Goal: Complete application form: Complete application form

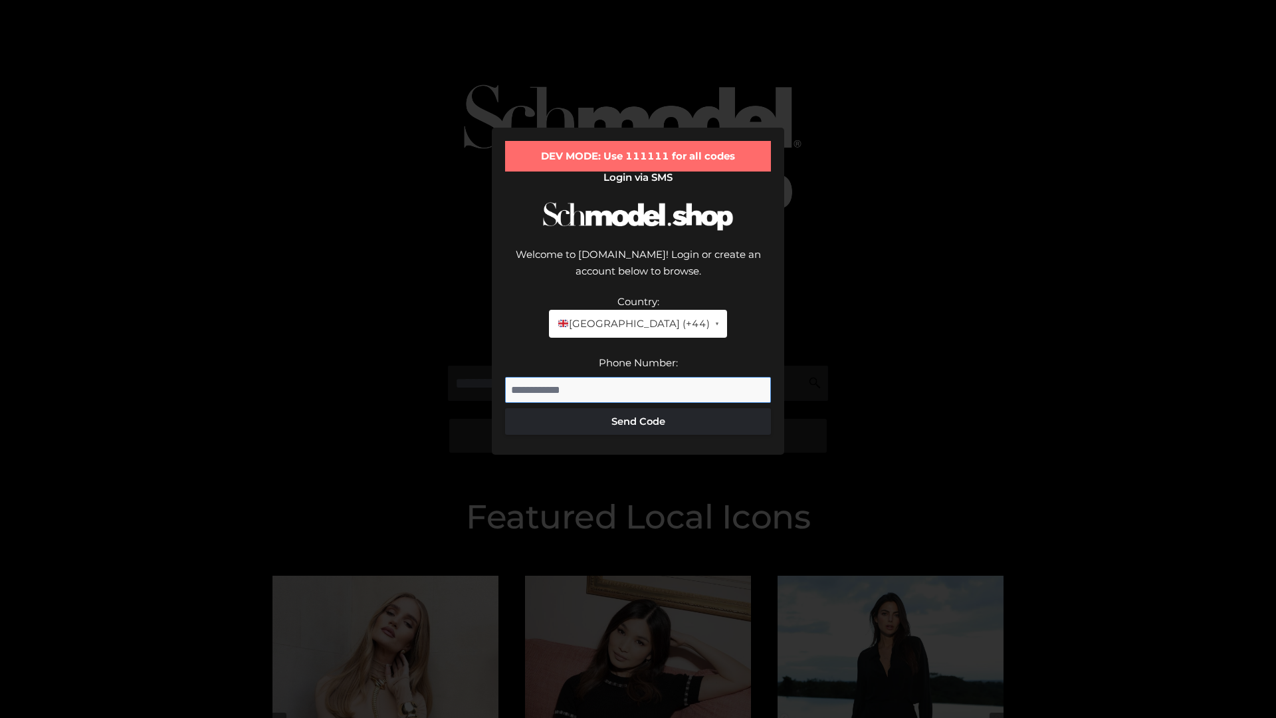
click at [638, 377] on input "Phone Number:" at bounding box center [638, 390] width 266 height 27
type input "**********"
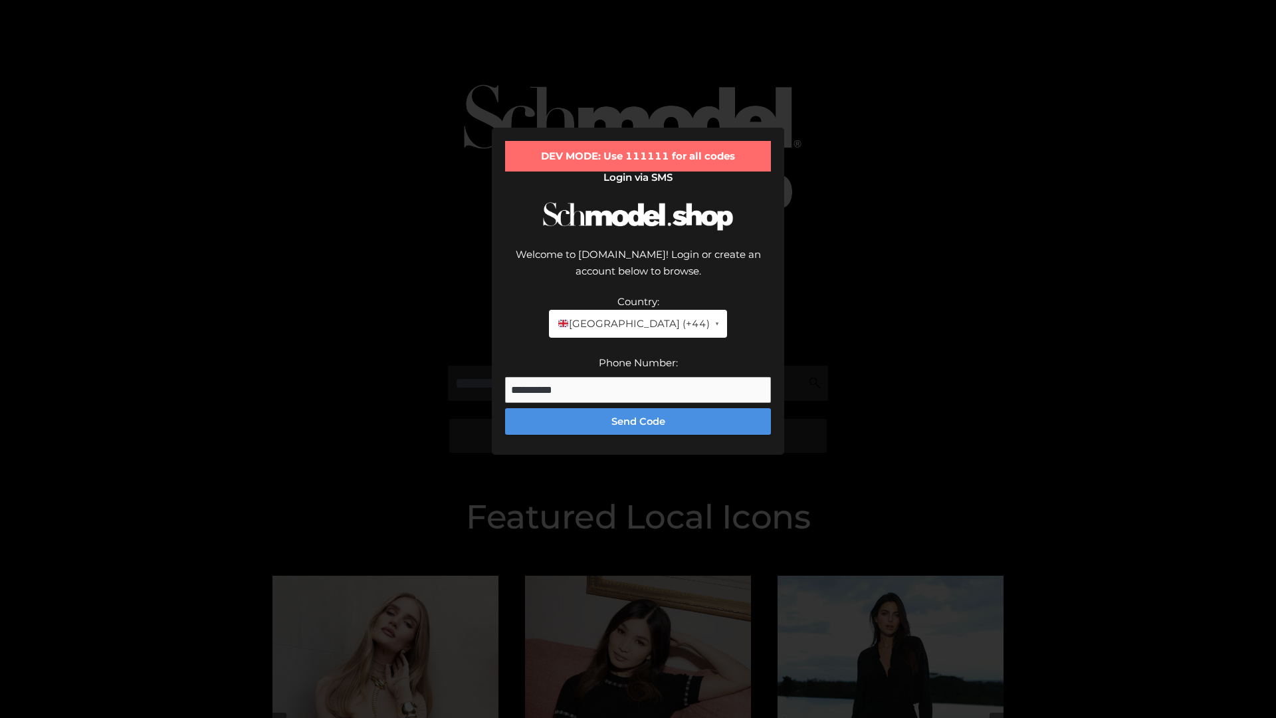
click at [638, 408] on button "Send Code" at bounding box center [638, 421] width 266 height 27
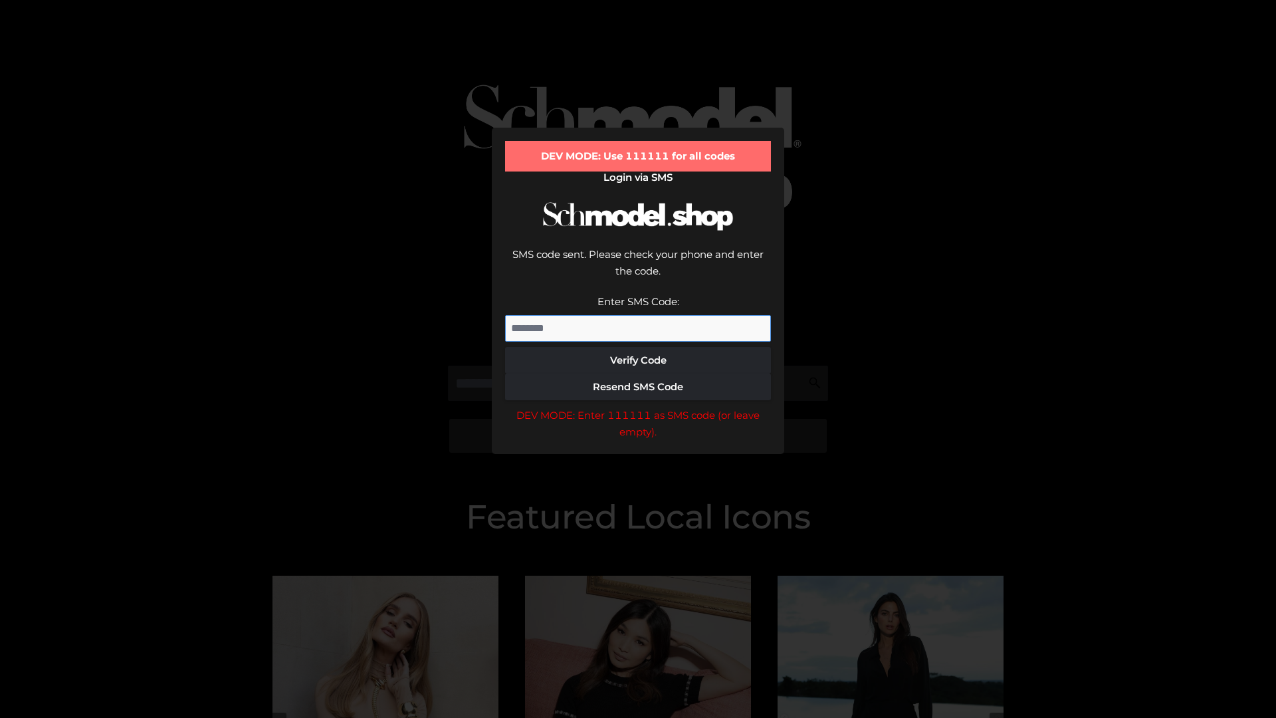
click at [638, 315] on input "Enter SMS Code:" at bounding box center [638, 328] width 266 height 27
type input "******"
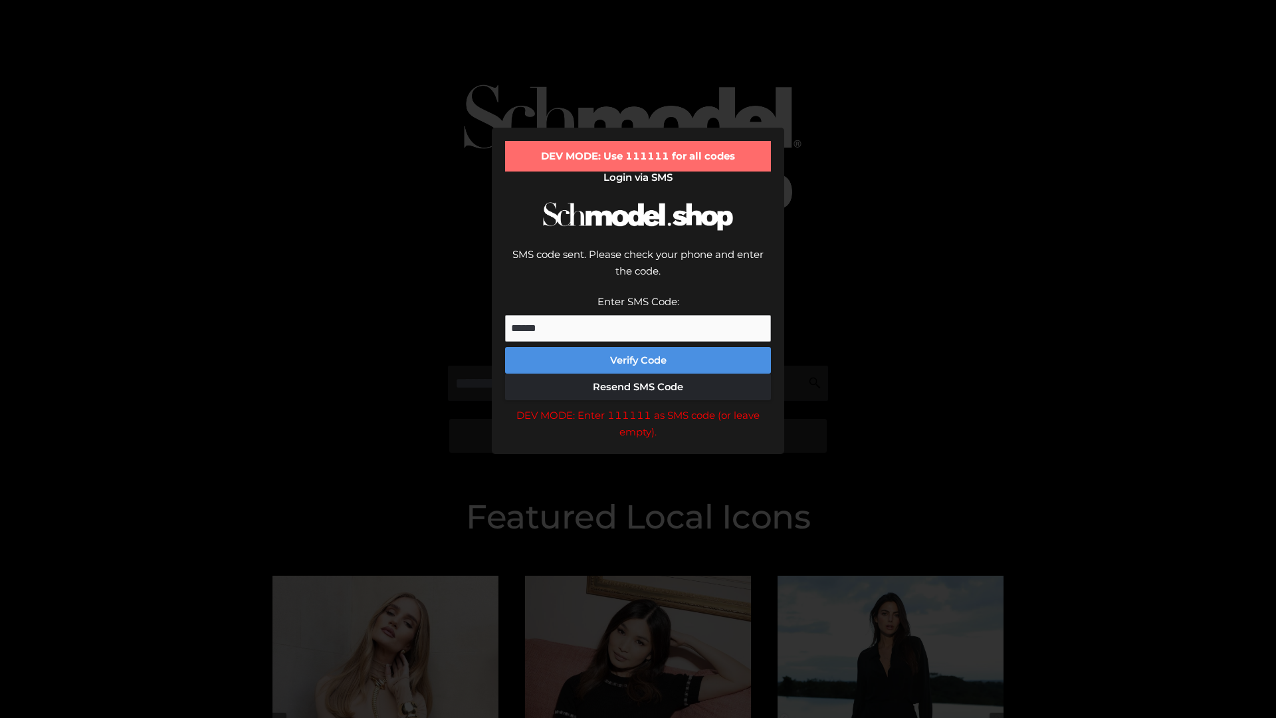
click at [638, 347] on button "Verify Code" at bounding box center [638, 360] width 266 height 27
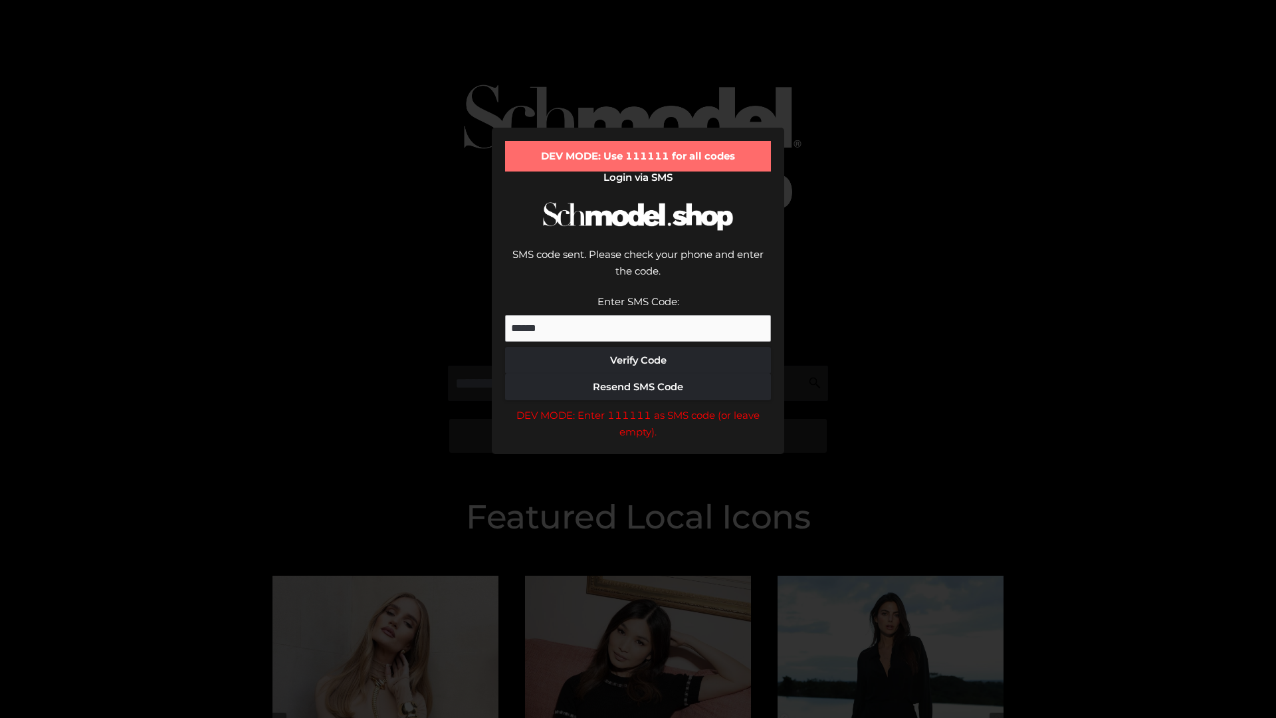
click at [638, 407] on div "DEV MODE: Enter 111111 as SMS code (or leave empty)." at bounding box center [638, 424] width 266 height 34
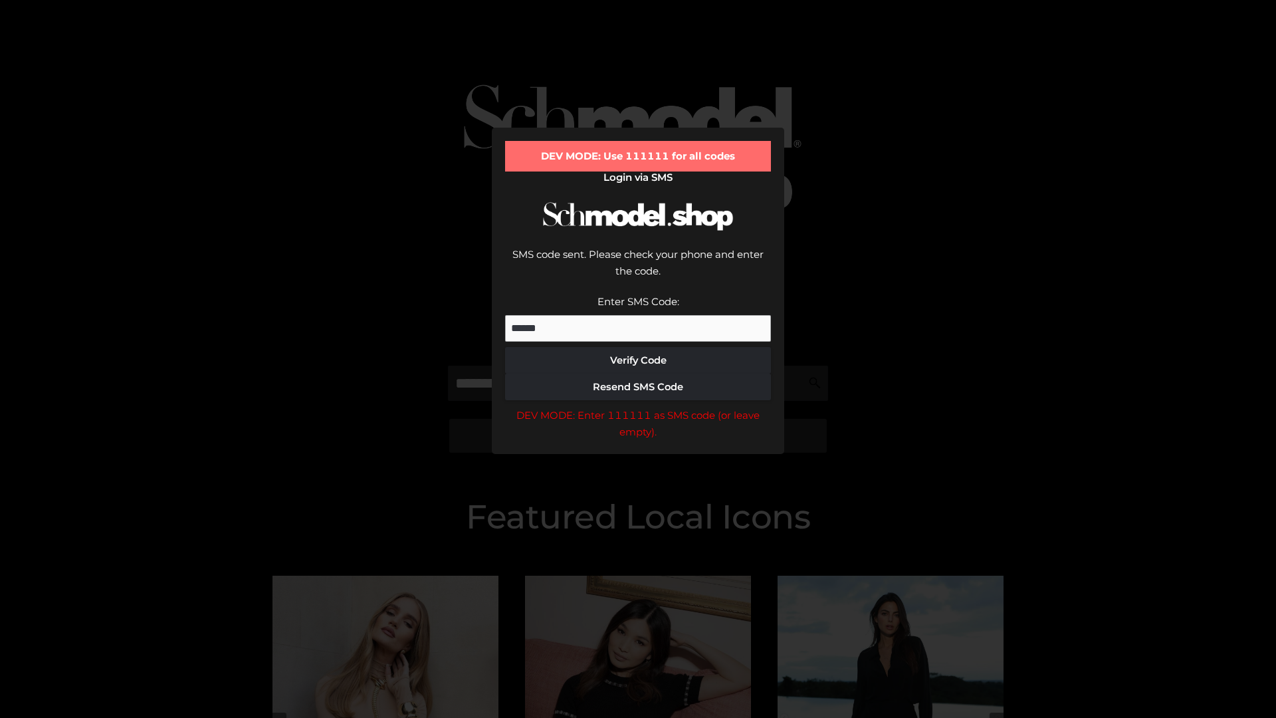
click at [638, 407] on div "DEV MODE: Enter 111111 as SMS code (or leave empty)." at bounding box center [638, 424] width 266 height 34
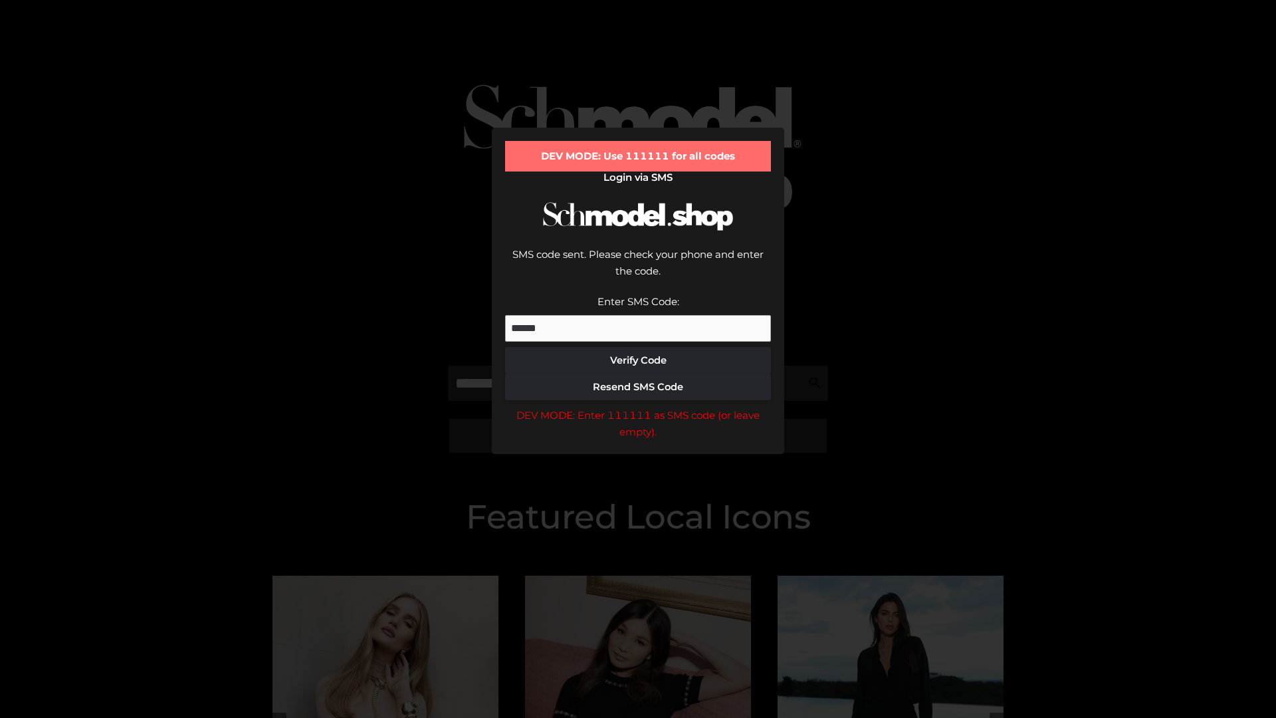
click at [638, 407] on div "DEV MODE: Enter 111111 as SMS code (or leave empty)." at bounding box center [638, 424] width 266 height 34
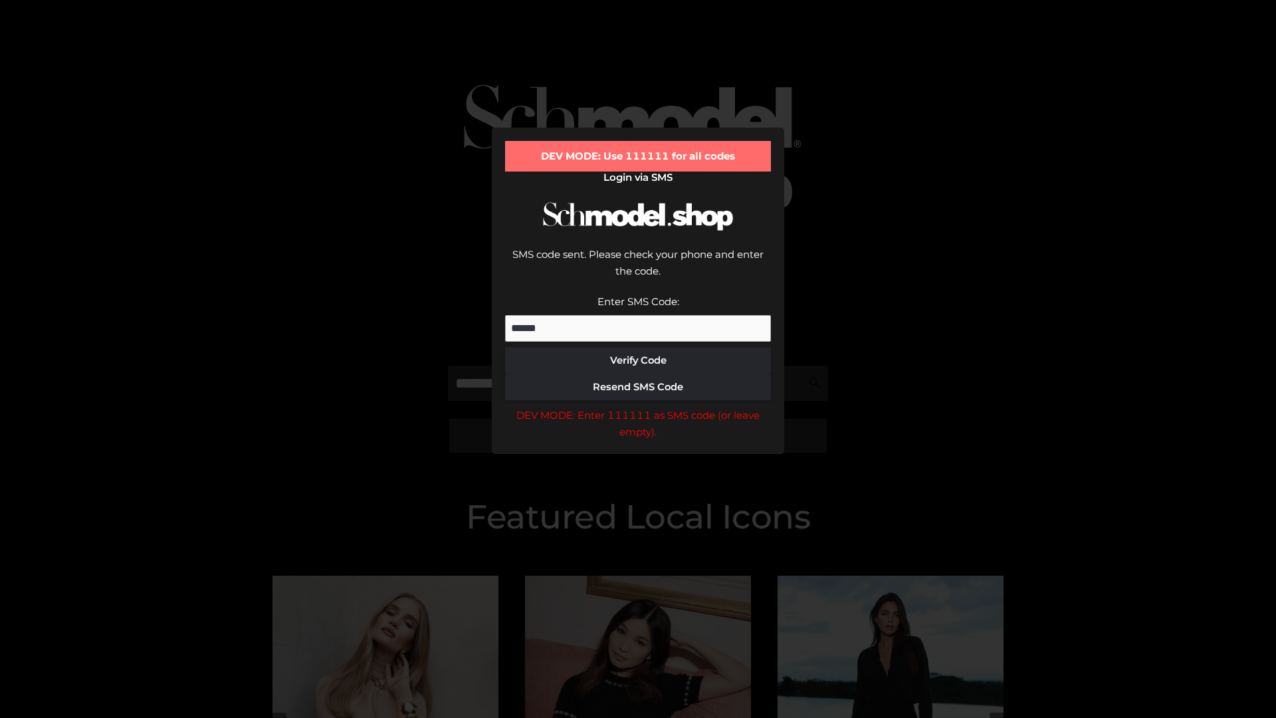
click at [638, 407] on div "DEV MODE: Enter 111111 as SMS code (or leave empty)." at bounding box center [638, 424] width 266 height 34
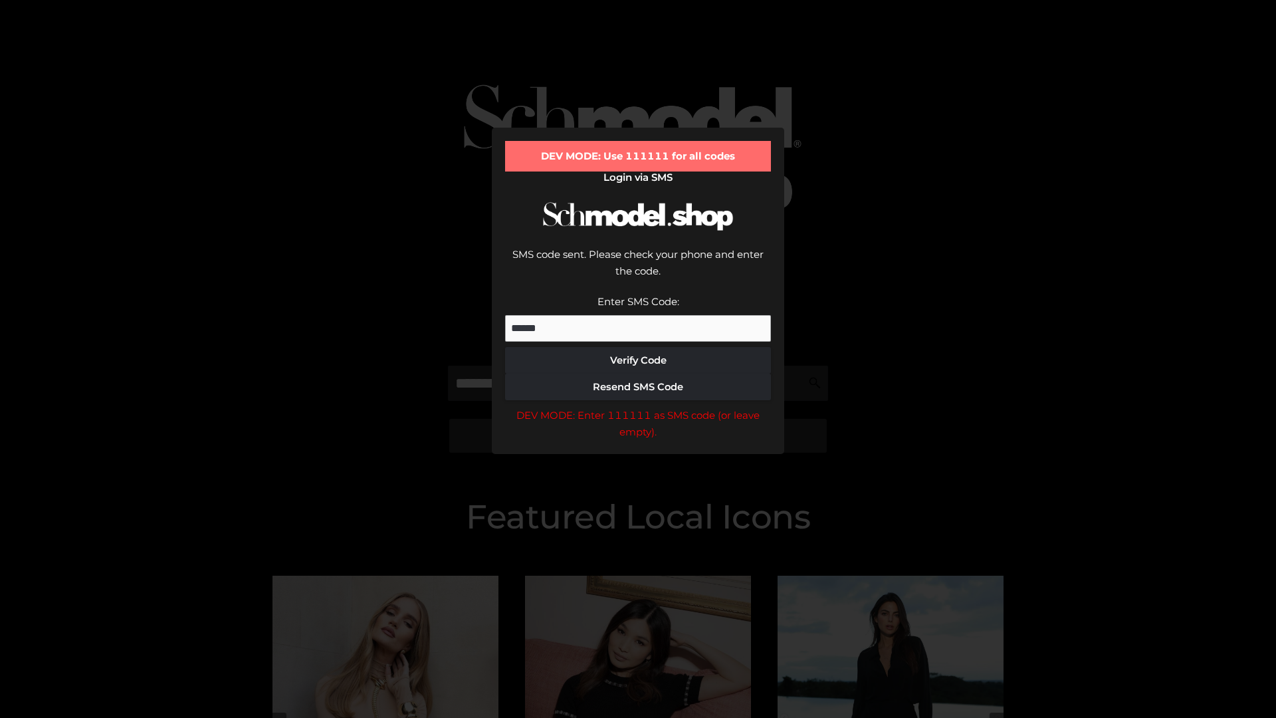
click at [638, 407] on div "DEV MODE: Enter 111111 as SMS code (or leave empty)." at bounding box center [638, 424] width 266 height 34
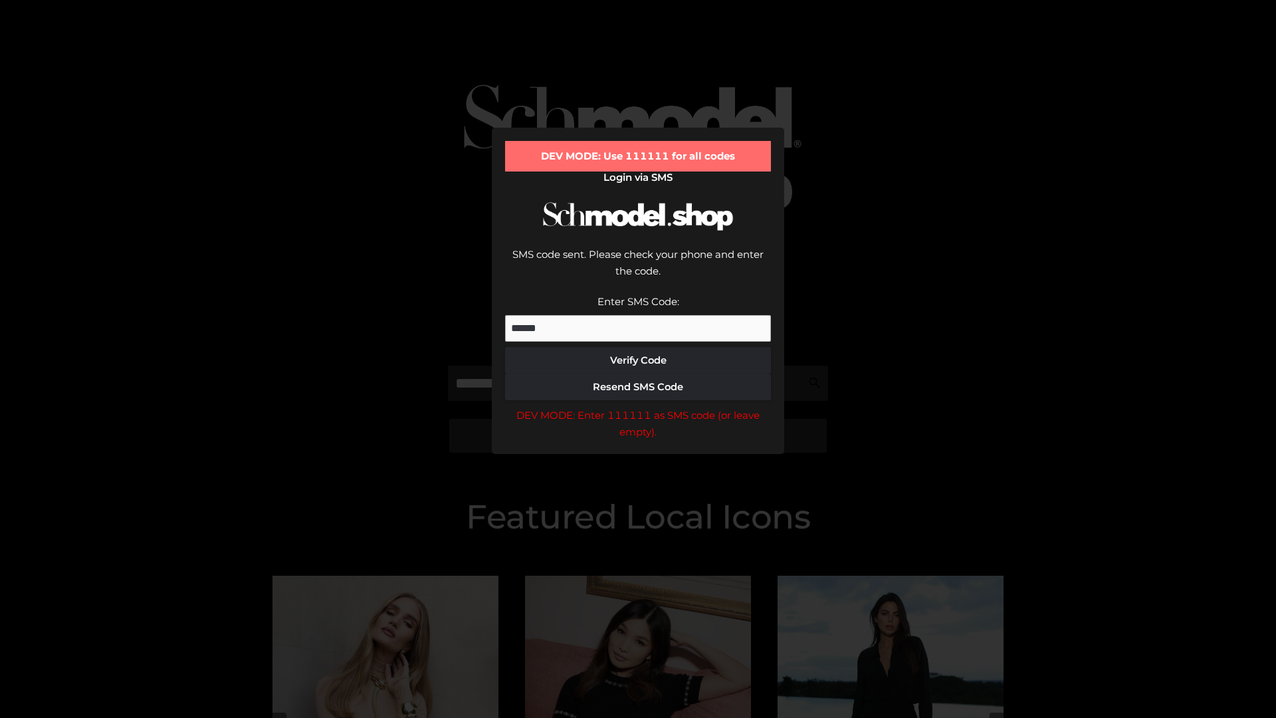
click at [638, 407] on div "DEV MODE: Enter 111111 as SMS code (or leave empty)." at bounding box center [638, 424] width 266 height 34
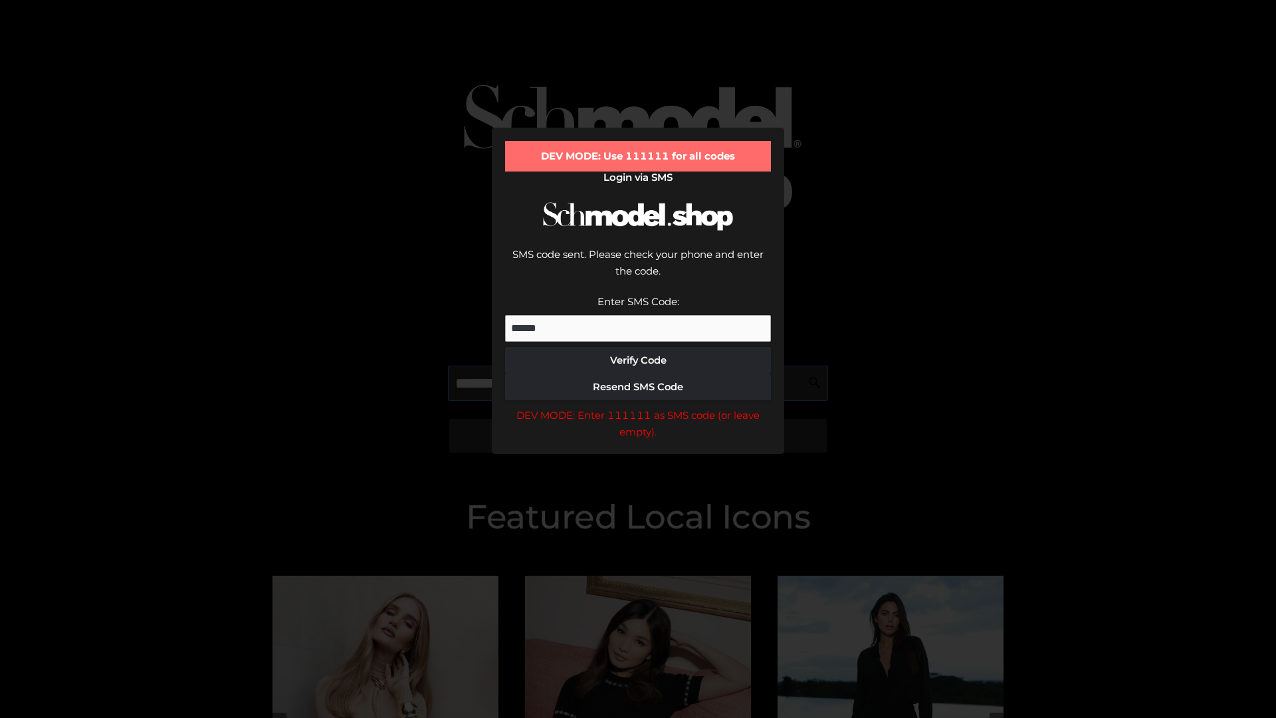
scroll to position [0, 68]
click at [638, 407] on div "DEV MODE: Enter 111111 as SMS code (or leave empty)." at bounding box center [638, 424] width 266 height 34
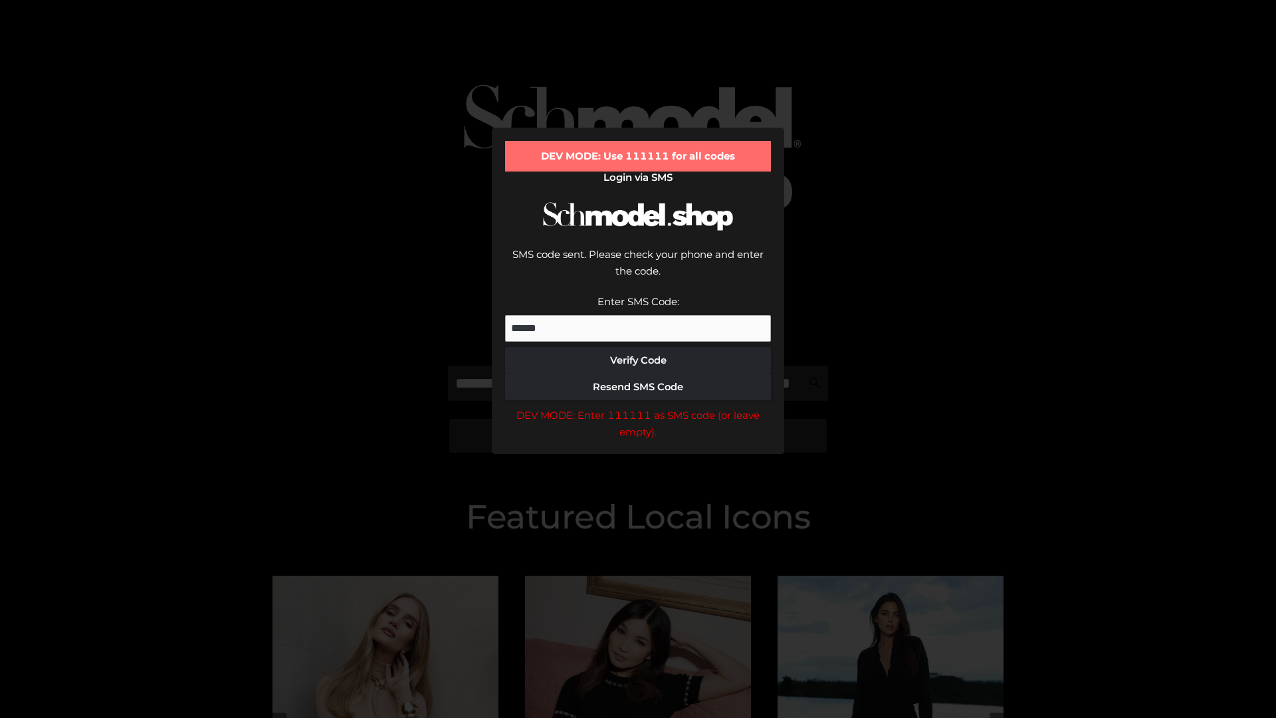
click at [638, 407] on div "DEV MODE: Enter 111111 as SMS code (or leave empty)." at bounding box center [638, 424] width 266 height 34
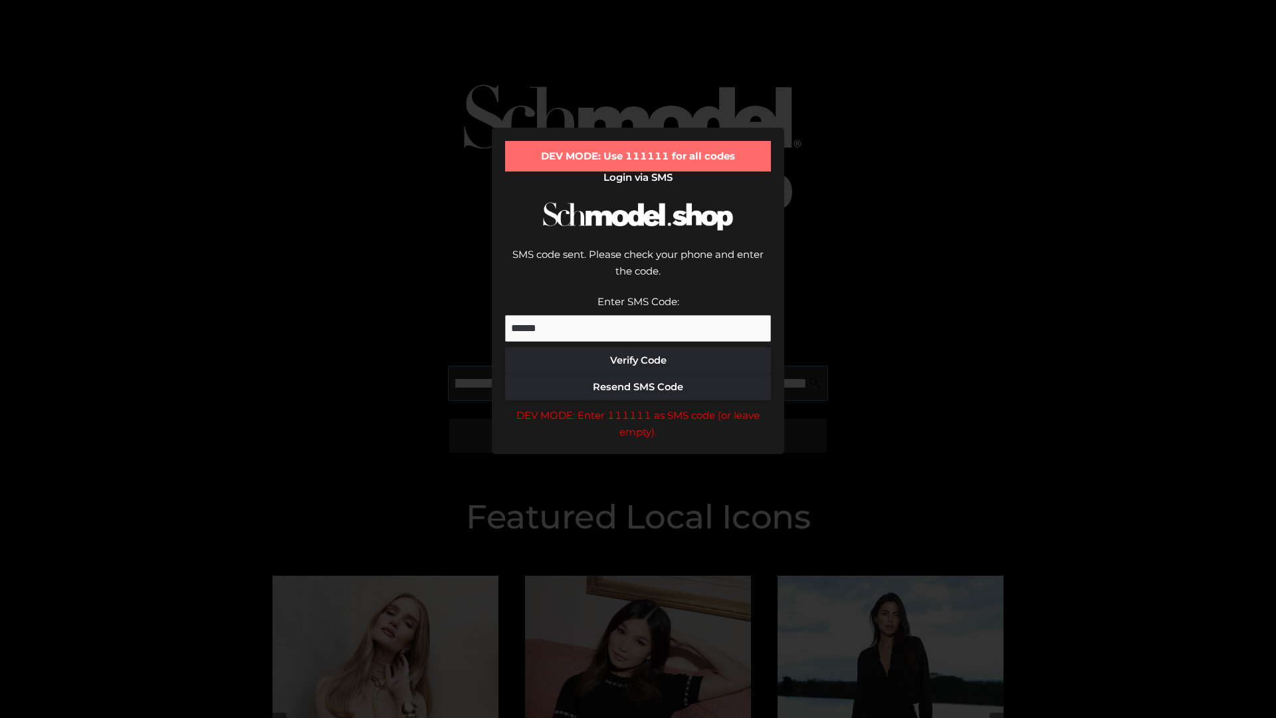
scroll to position [0, 145]
click at [638, 407] on div "DEV MODE: Enter 111111 as SMS code (or leave empty)." at bounding box center [638, 424] width 266 height 34
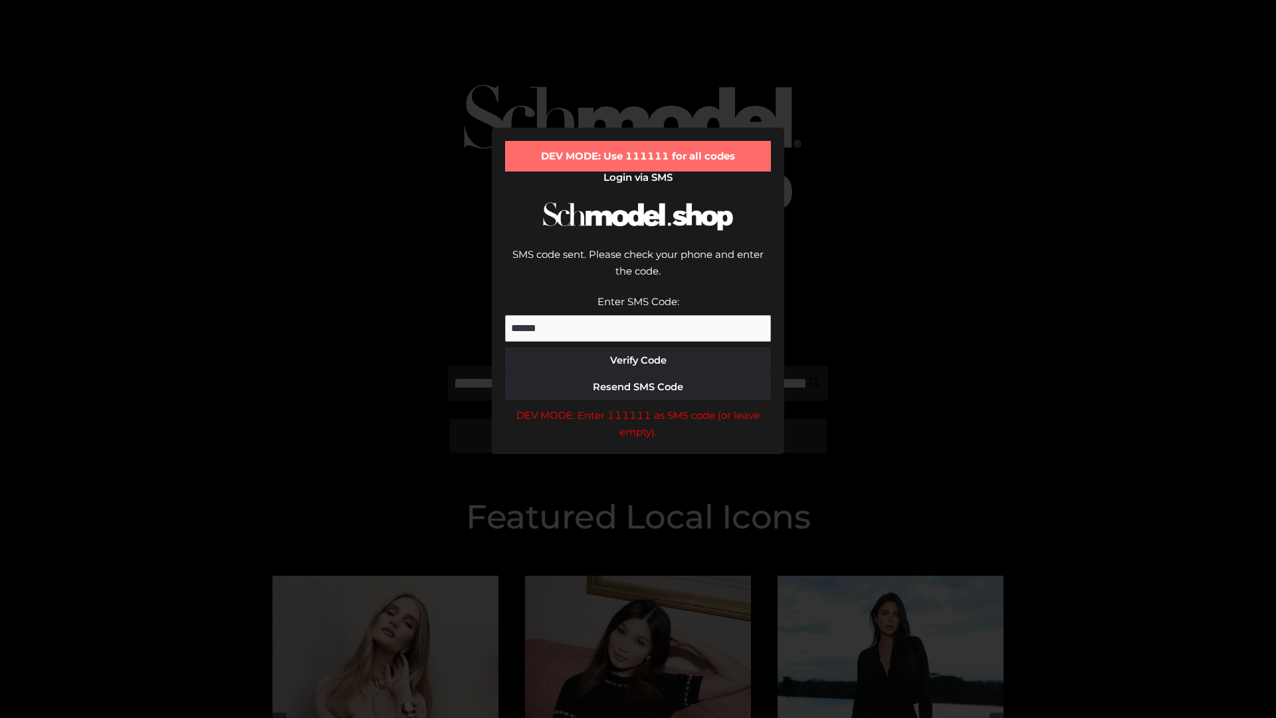
click at [638, 407] on div "DEV MODE: Enter 111111 as SMS code (or leave empty)." at bounding box center [638, 424] width 266 height 34
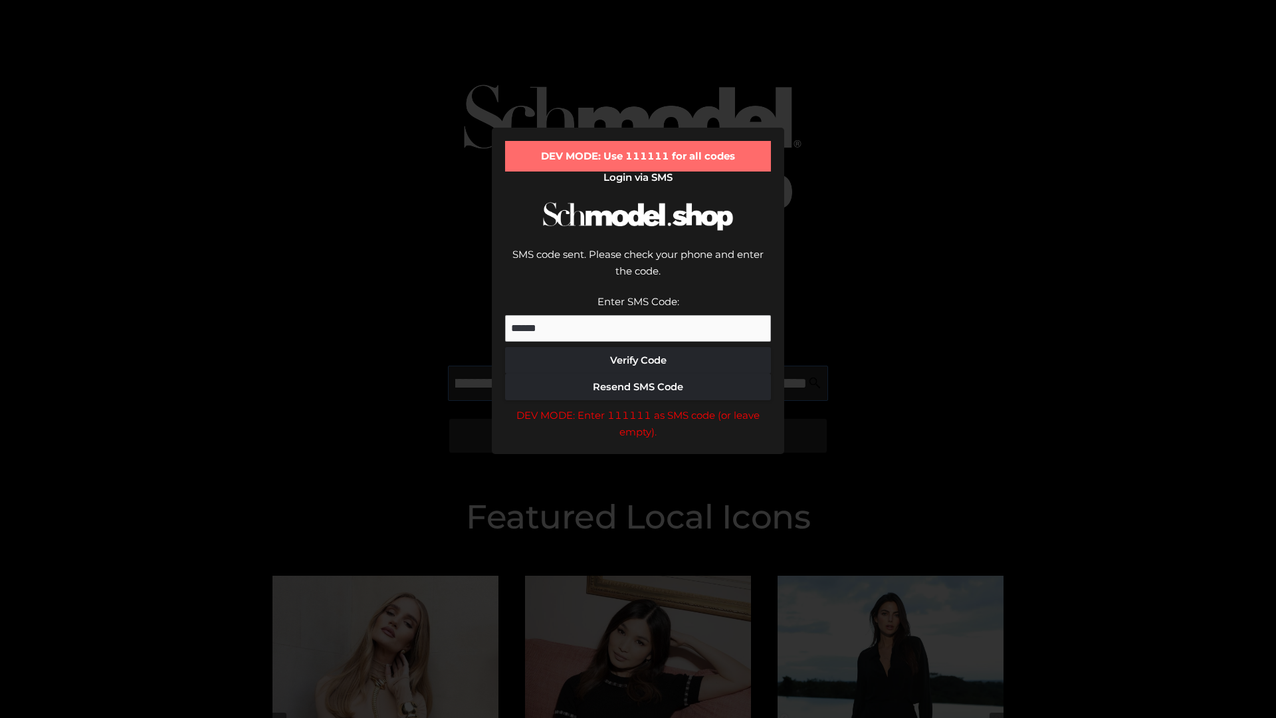
scroll to position [0, 225]
click at [638, 407] on div "DEV MODE: Enter 111111 as SMS code (or leave empty)." at bounding box center [638, 424] width 266 height 34
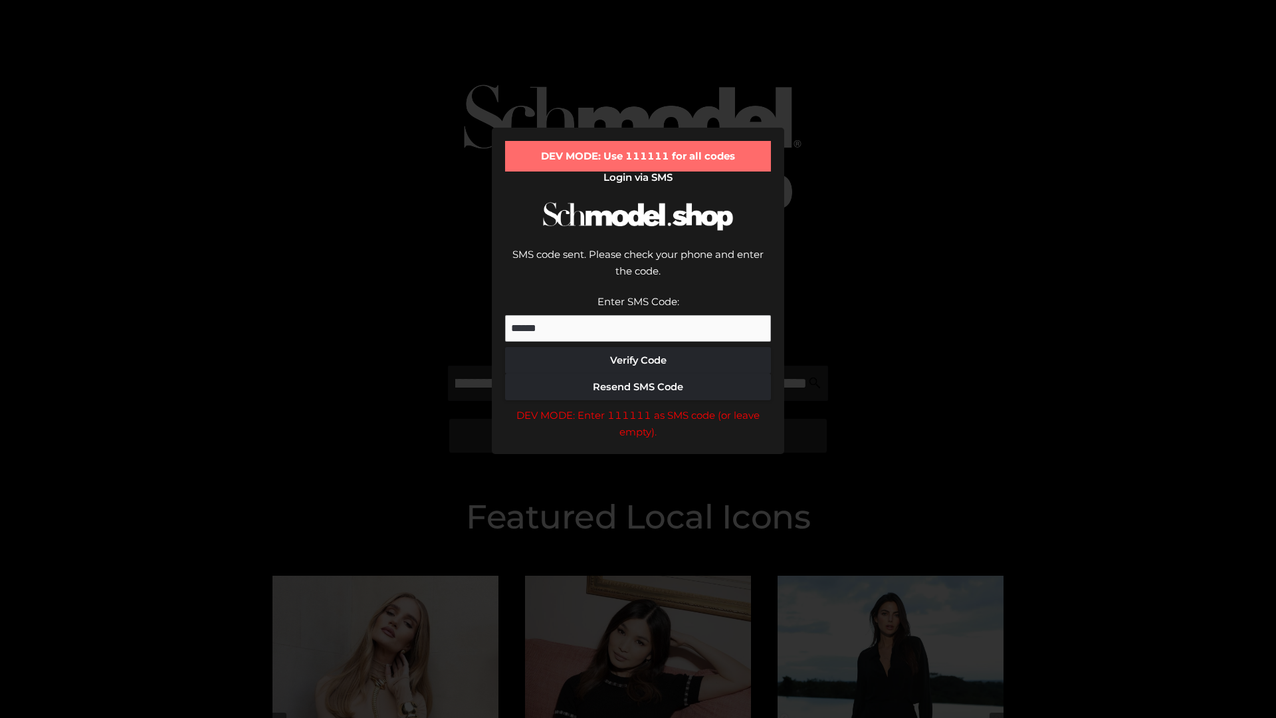
click at [638, 407] on div "DEV MODE: Enter 111111 as SMS code (or leave empty)." at bounding box center [638, 424] width 266 height 34
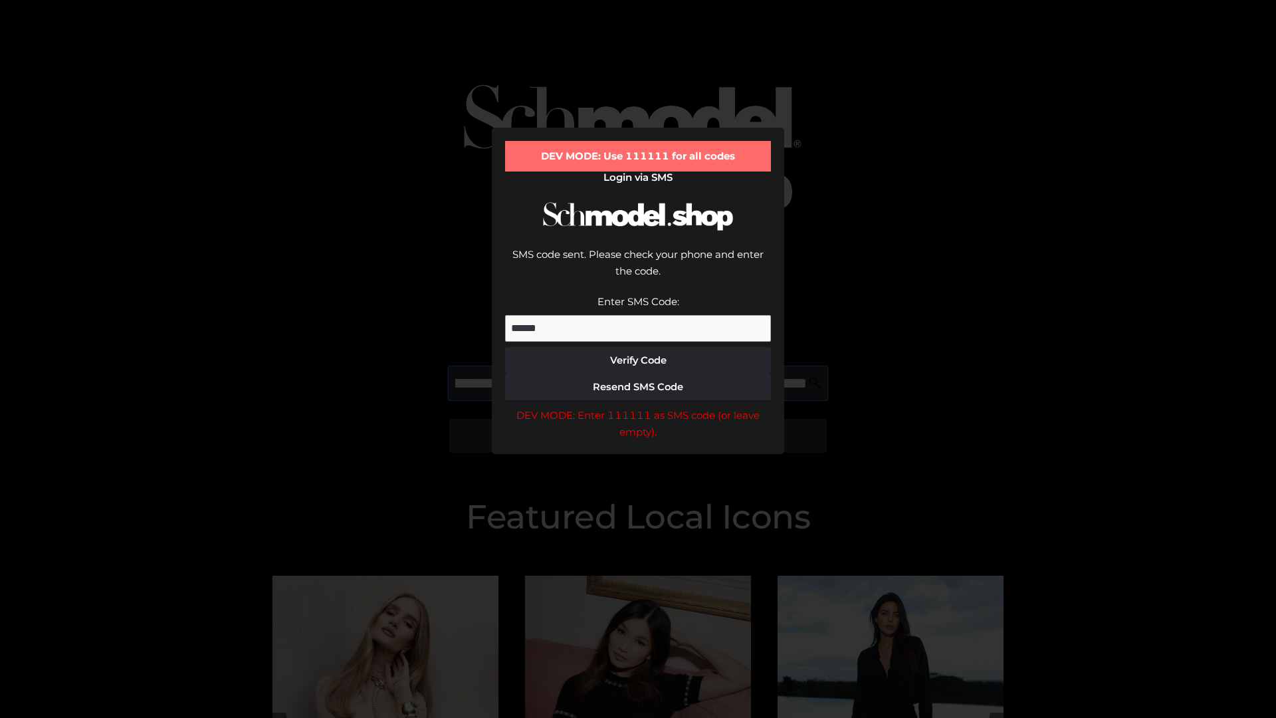
scroll to position [0, 309]
click at [638, 407] on div "DEV MODE: Enter 111111 as SMS code (or leave empty)." at bounding box center [638, 424] width 266 height 34
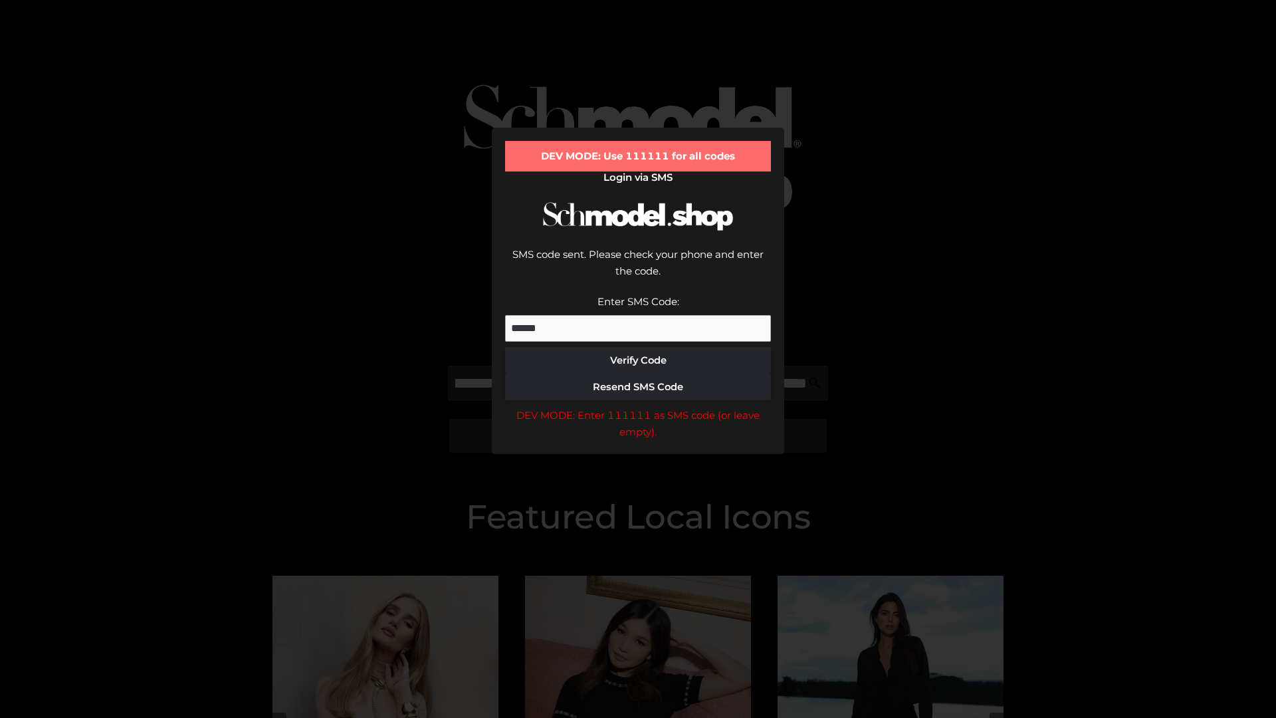
click at [638, 407] on div "DEV MODE: Enter 111111 as SMS code (or leave empty)." at bounding box center [638, 424] width 266 height 34
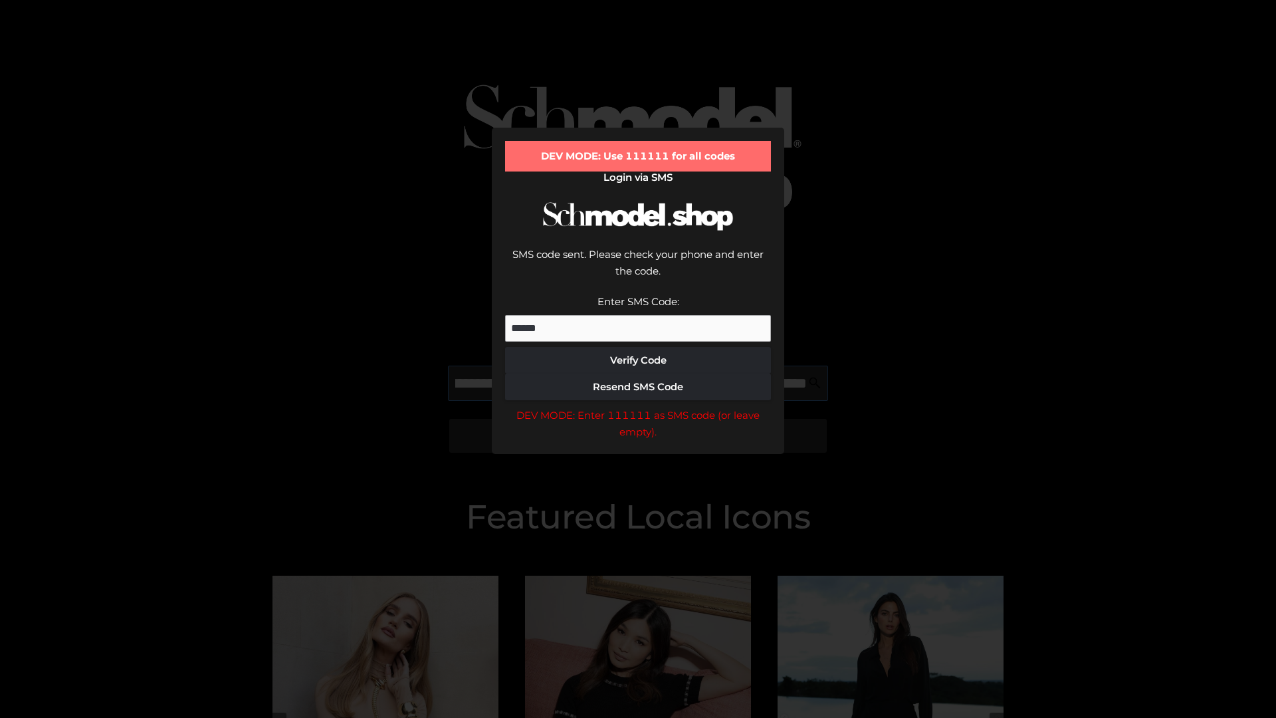
scroll to position [0, 385]
click at [638, 407] on div "DEV MODE: Enter 111111 as SMS code (or leave empty)." at bounding box center [638, 424] width 266 height 34
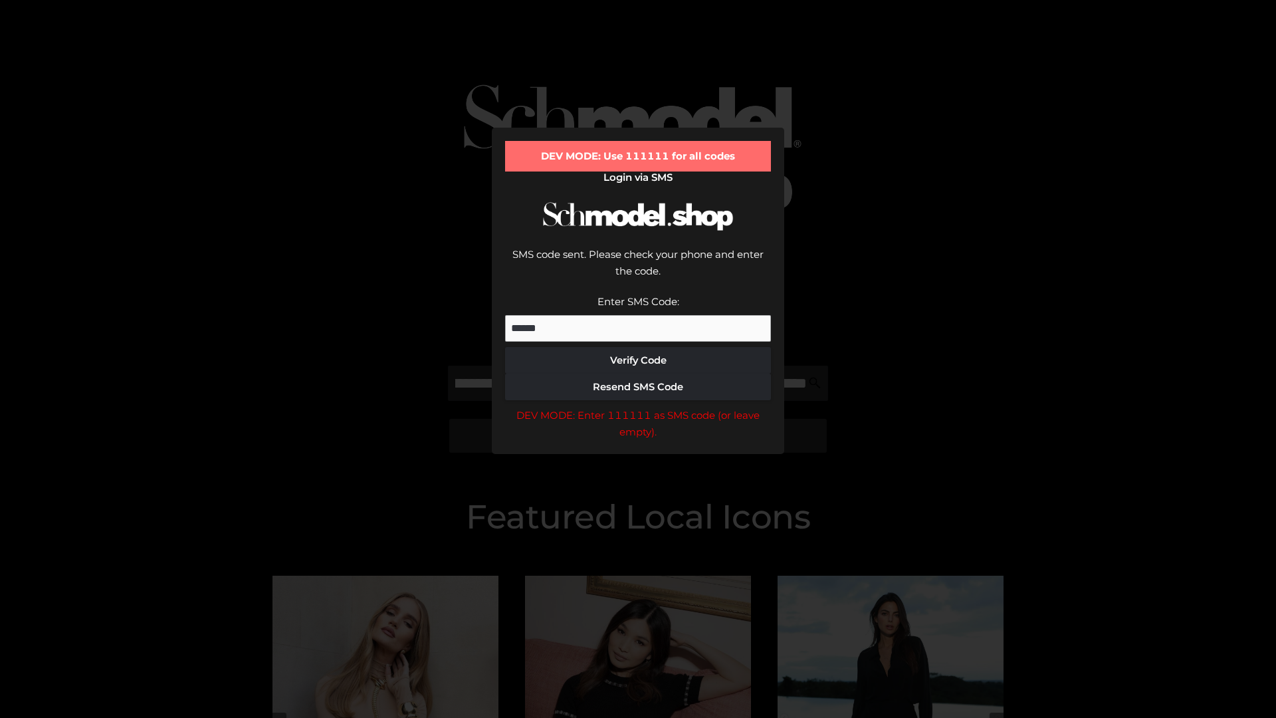
click at [638, 407] on div "DEV MODE: Enter 111111 as SMS code (or leave empty)." at bounding box center [638, 424] width 266 height 34
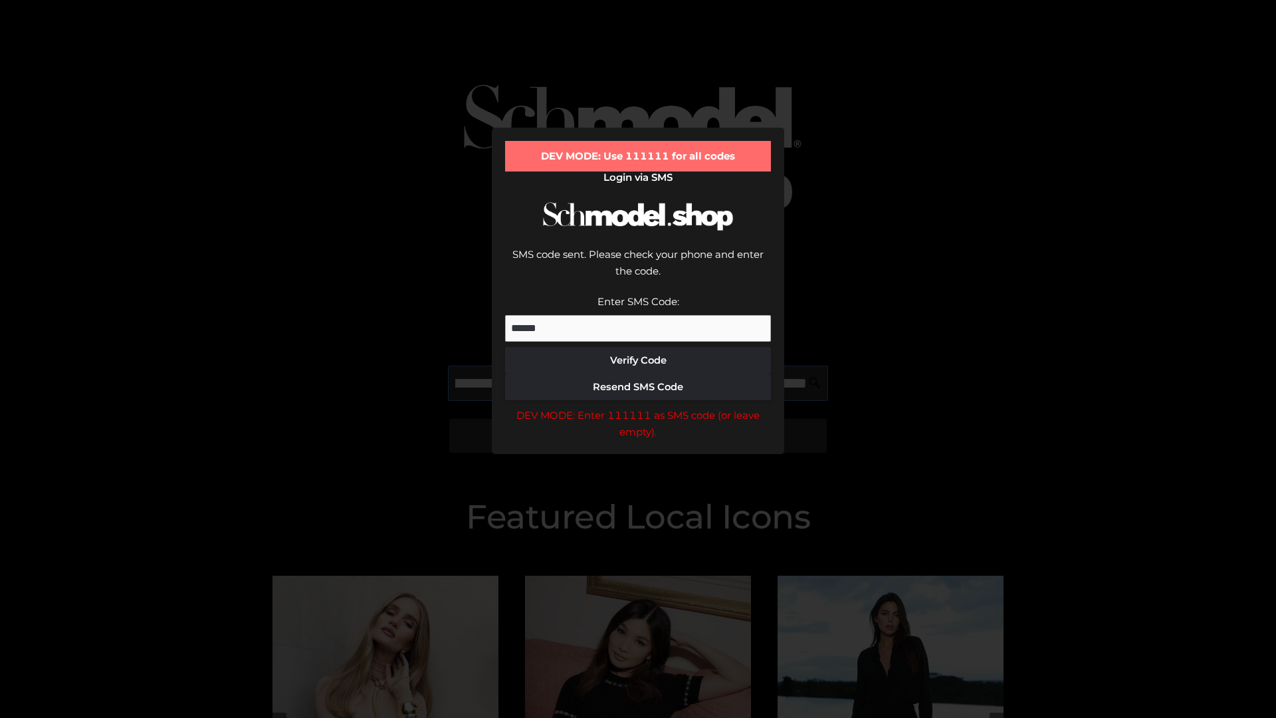
scroll to position [0, 466]
click at [638, 407] on div "DEV MODE: Enter 111111 as SMS code (or leave empty)." at bounding box center [638, 424] width 266 height 34
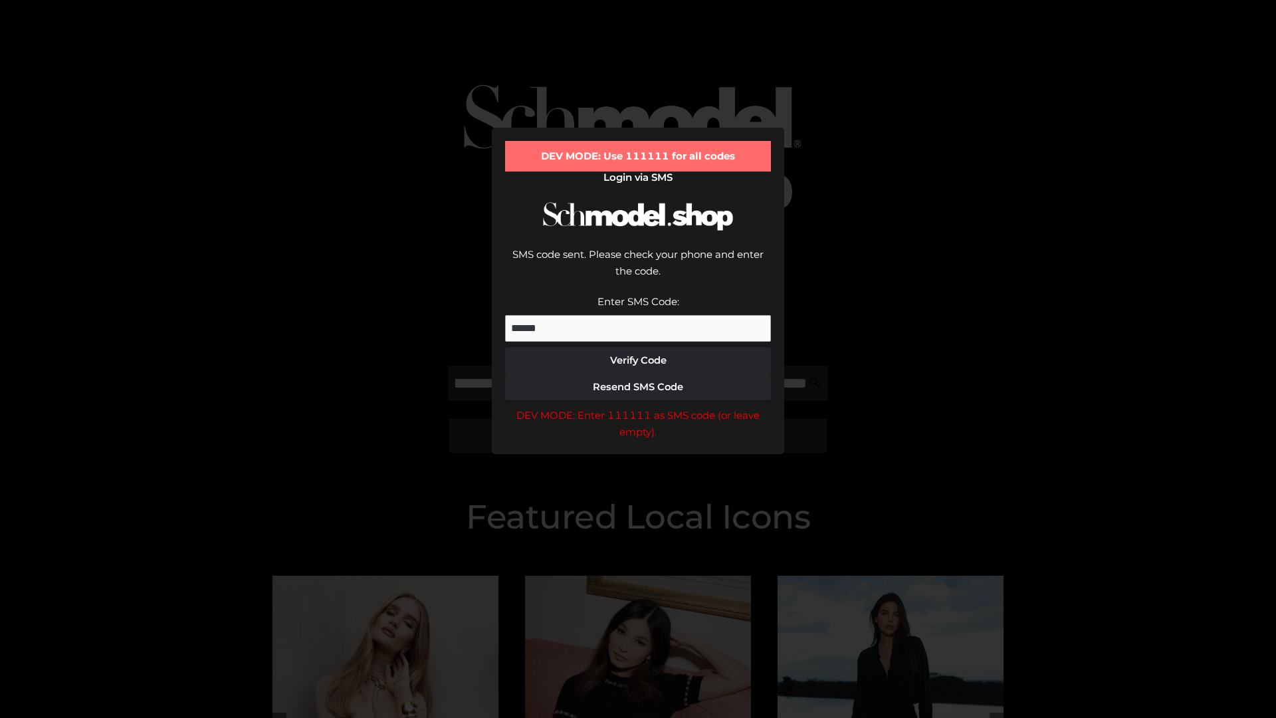
click at [638, 407] on div "DEV MODE: Enter 111111 as SMS code (or leave empty)." at bounding box center [638, 424] width 266 height 34
type input "**********"
